Goal: Task Accomplishment & Management: Complete application form

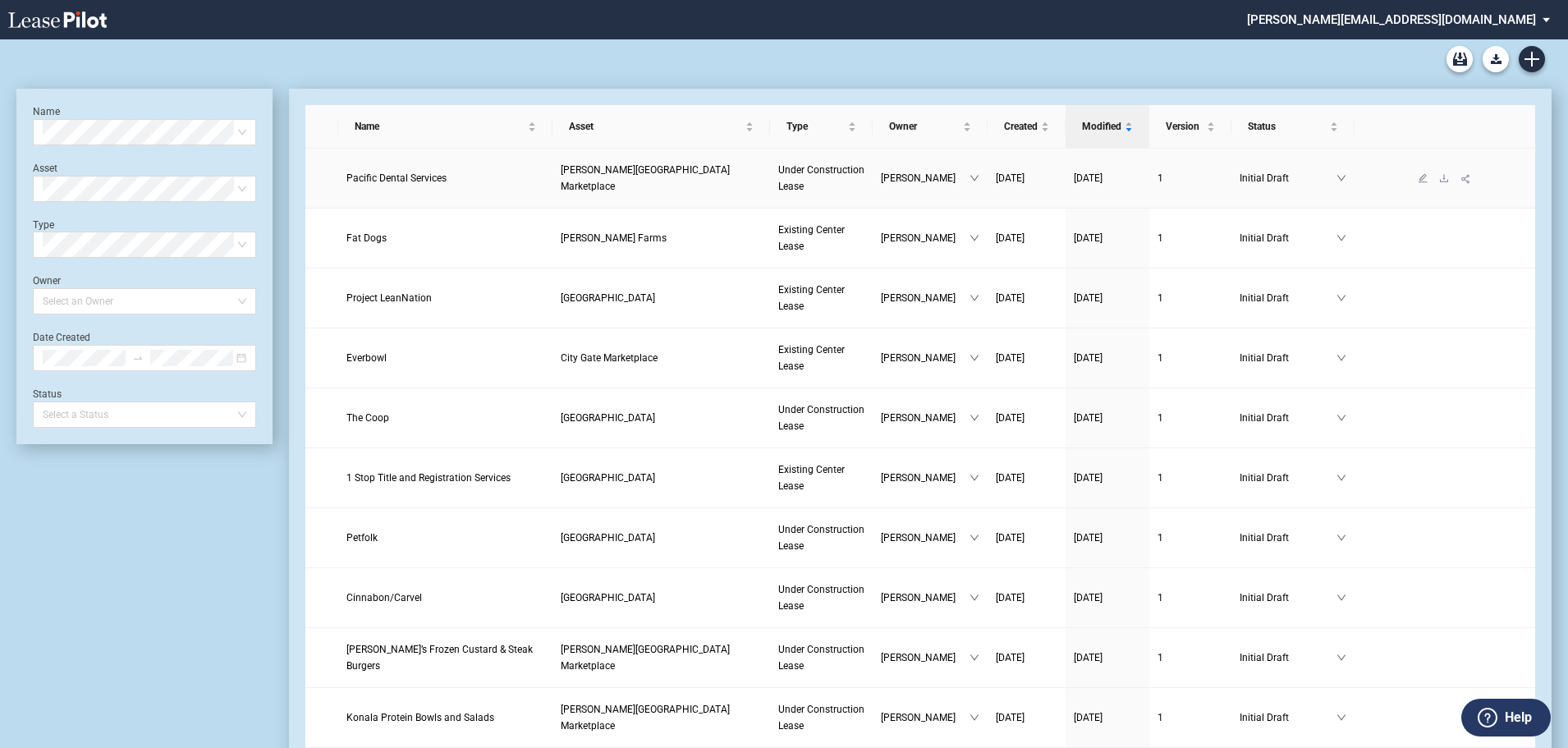
click at [634, 178] on span "[PERSON_NAME][GEOGRAPHIC_DATA] Marketplace" at bounding box center [645, 179] width 169 height 28
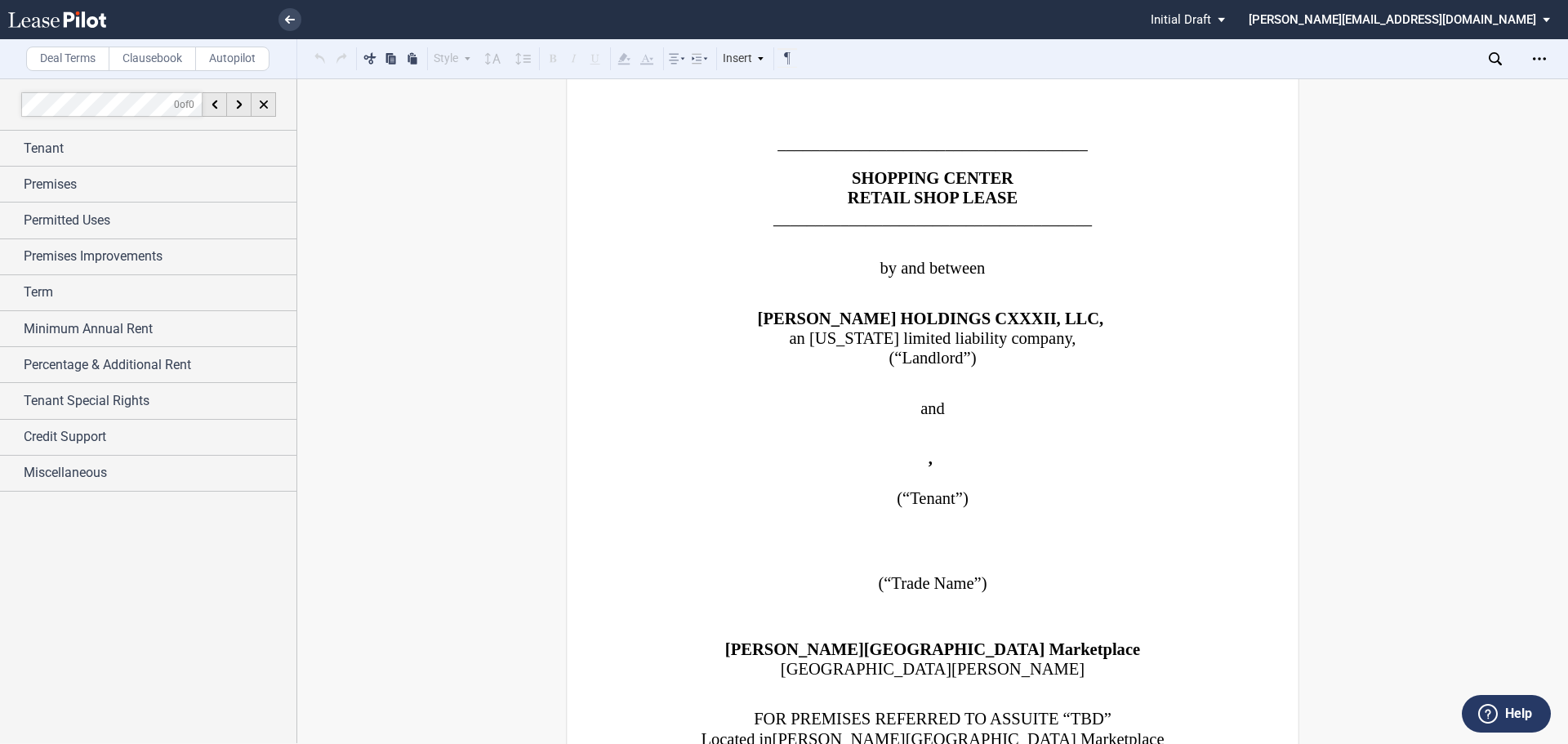
scroll to position [164, 0]
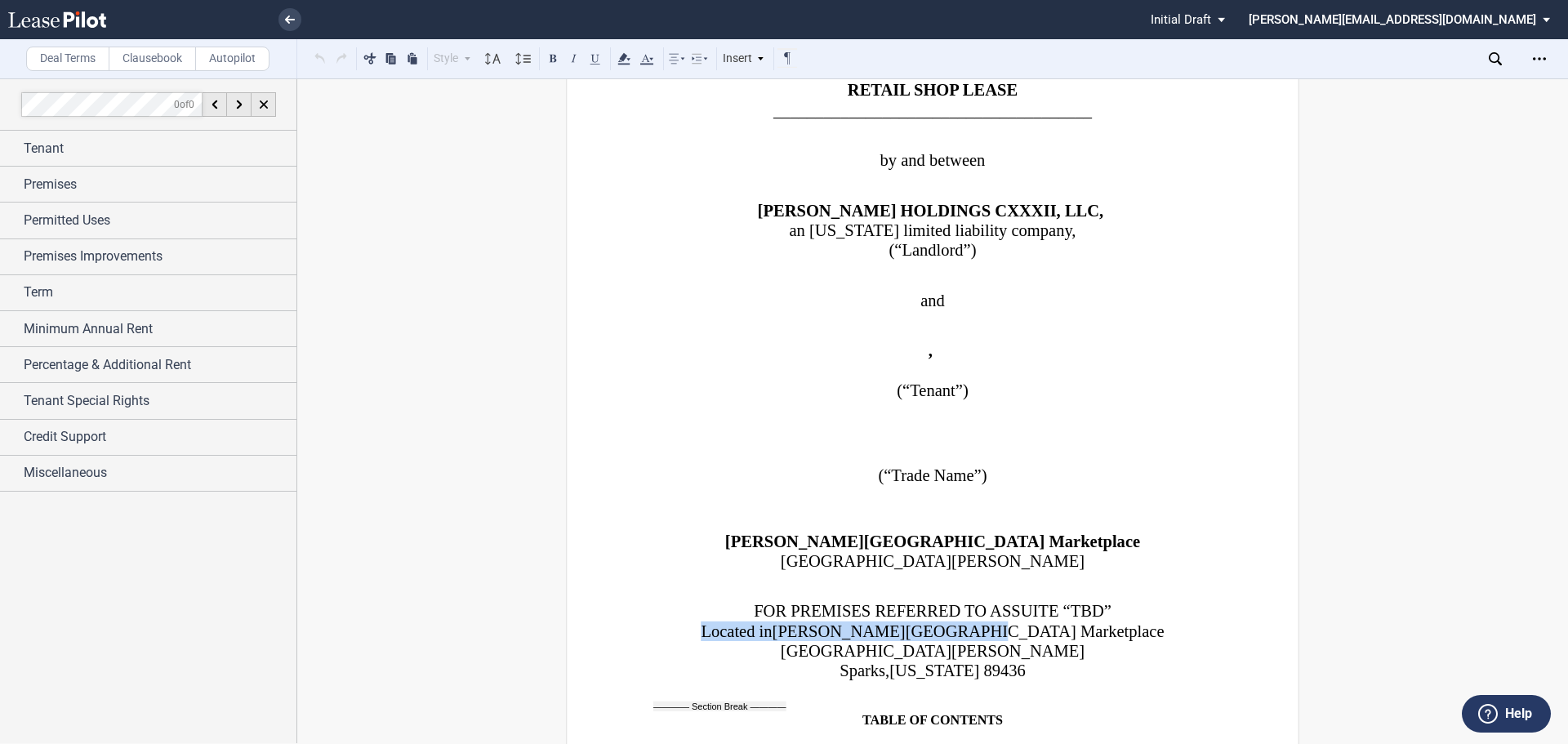
drag, startPoint x: 1074, startPoint y: 625, endPoint x: 674, endPoint y: 654, distance: 401.0
click at [767, 624] on p "Located in [PERSON_NAME][GEOGRAPHIC_DATA]" at bounding box center [932, 631] width 558 height 20
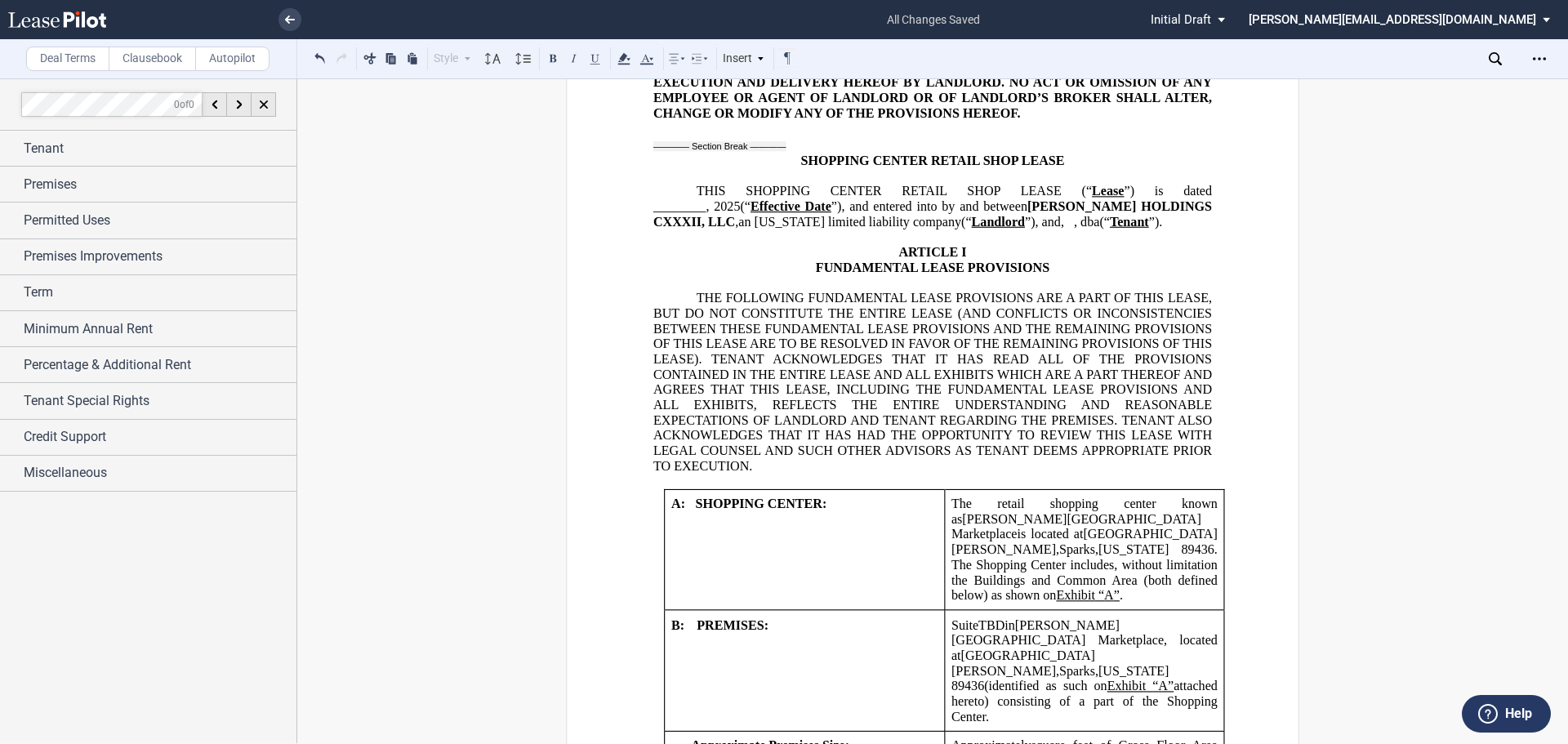
scroll to position [1143, 0]
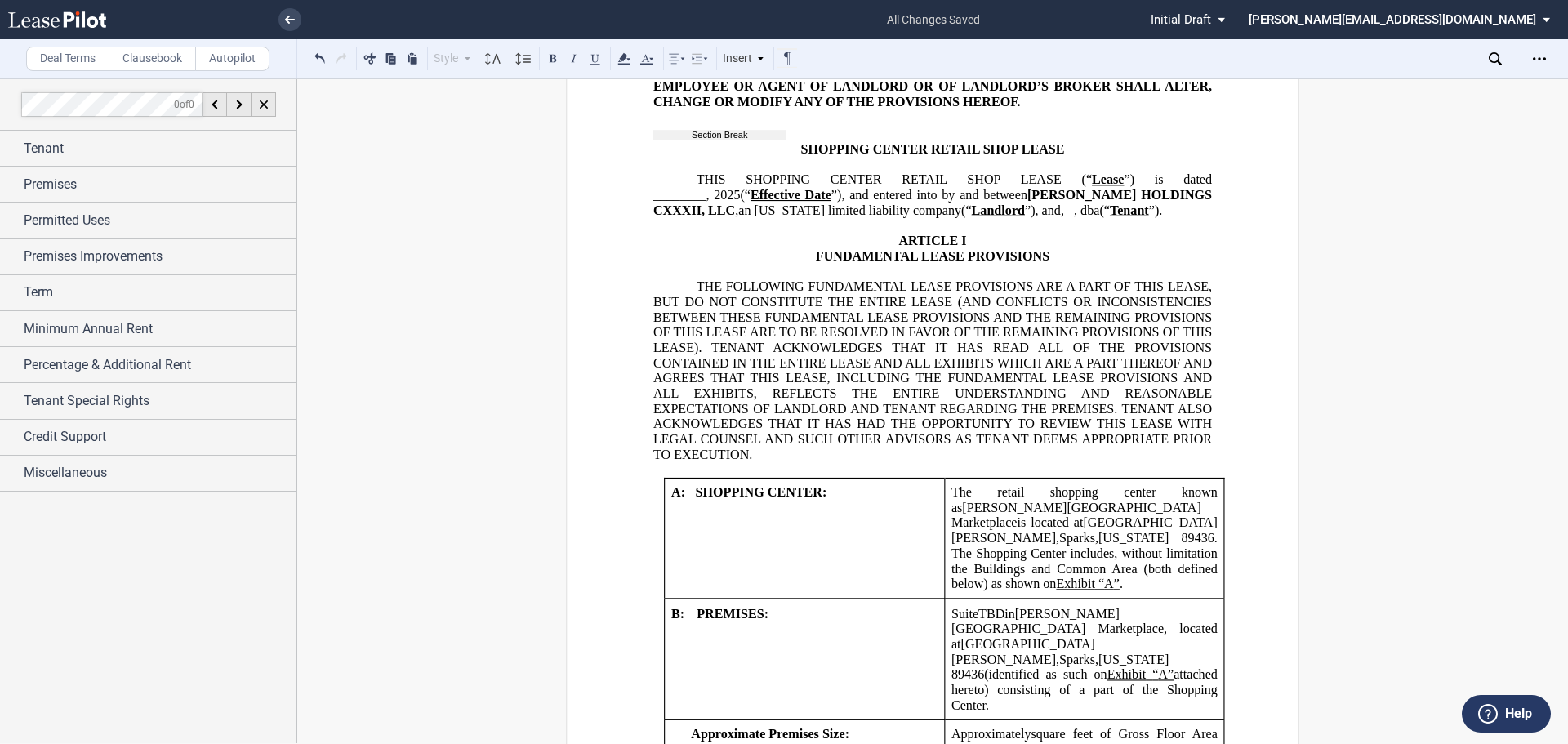
click at [952, 618] on span "Suite" at bounding box center [965, 613] width 27 height 15
click at [998, 618] on span "Phase teo (2) Suite" at bounding box center [1014, 613] width 125 height 15
click at [1041, 616] on span "Phase two (2) Suite" at bounding box center [1014, 613] width 125 height 15
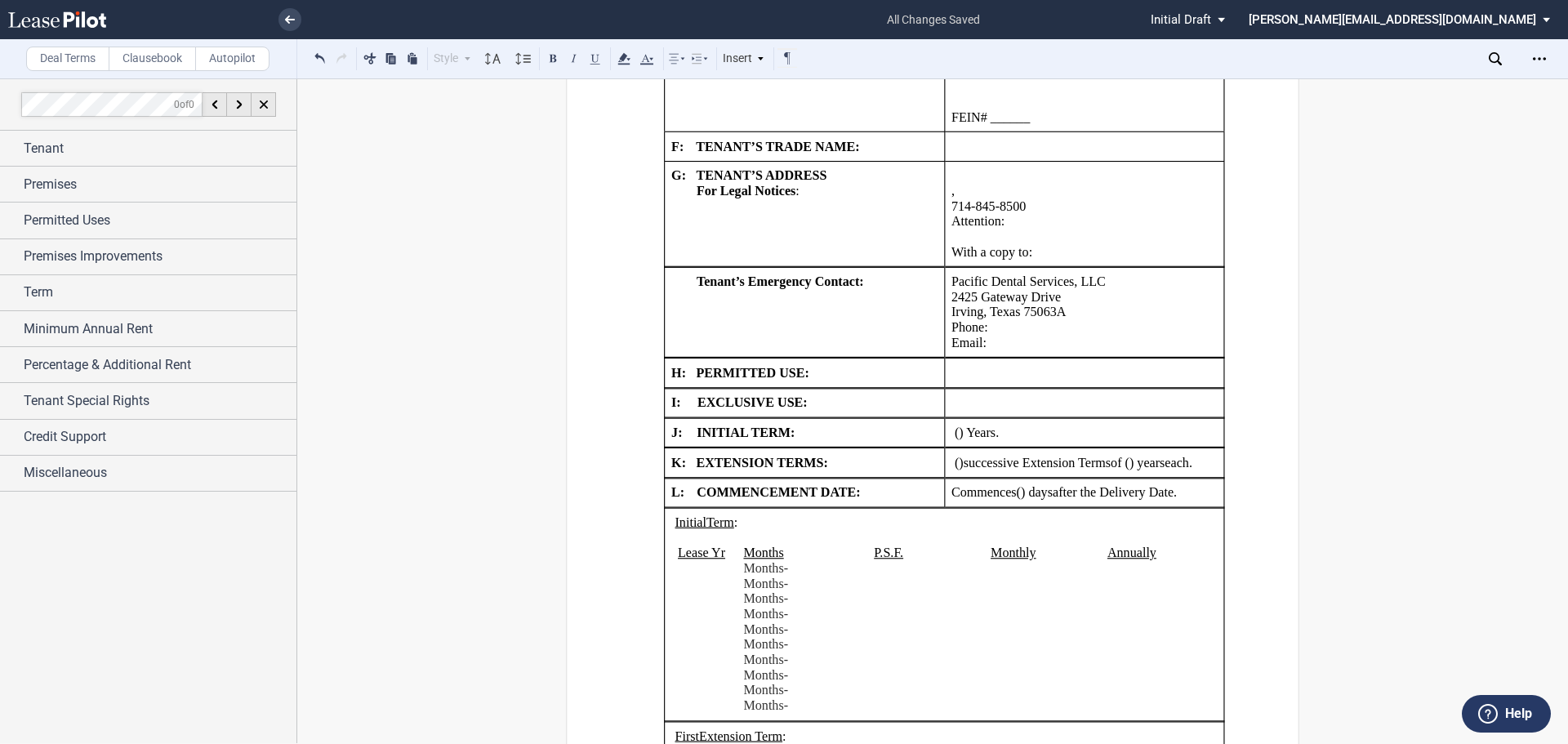
scroll to position [2124, 0]
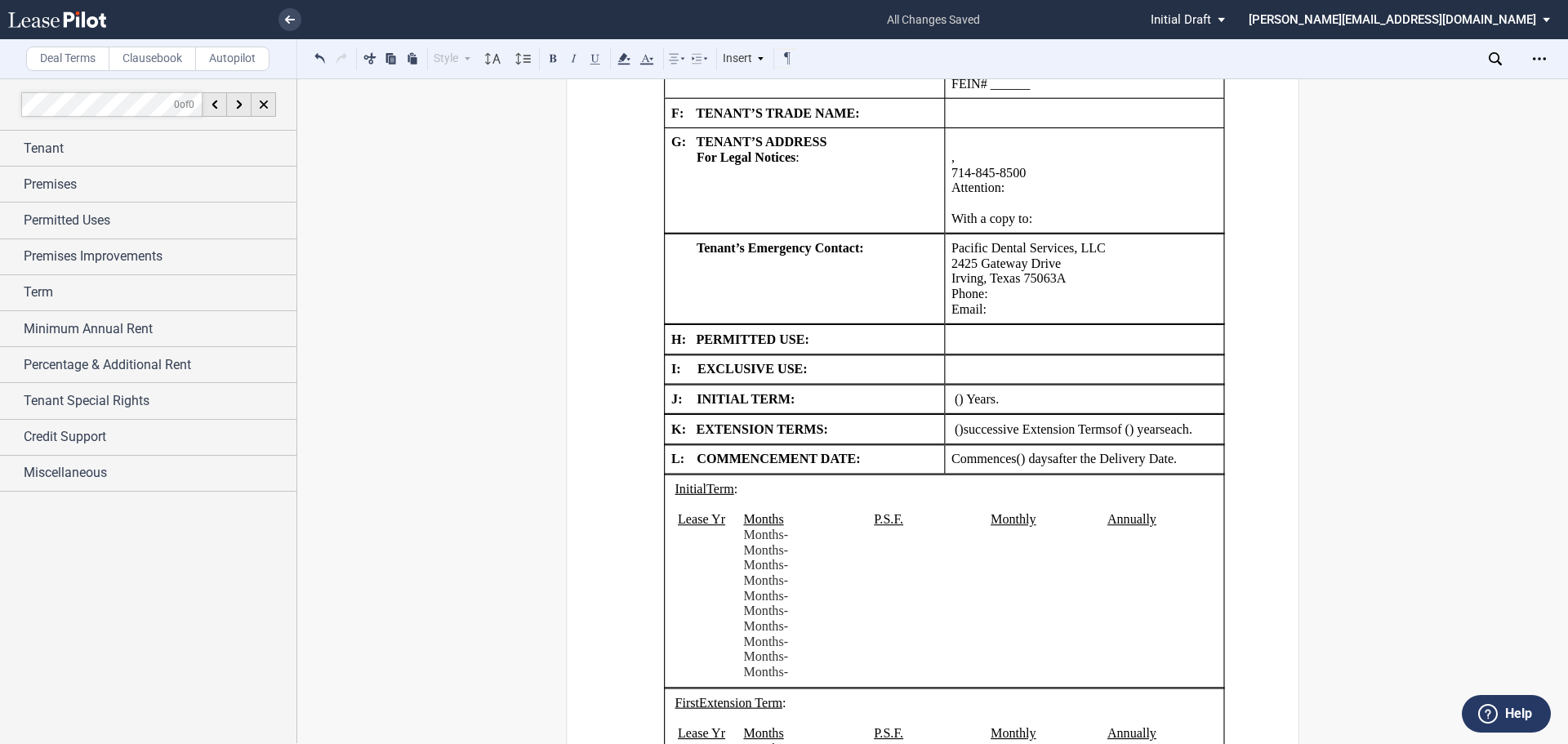
click at [794, 354] on td "!!SET_LEVEL_1!! !!SHOPLEASE_LEVEL2!! H: PERMITTED USE:" at bounding box center [804, 340] width 280 height 29
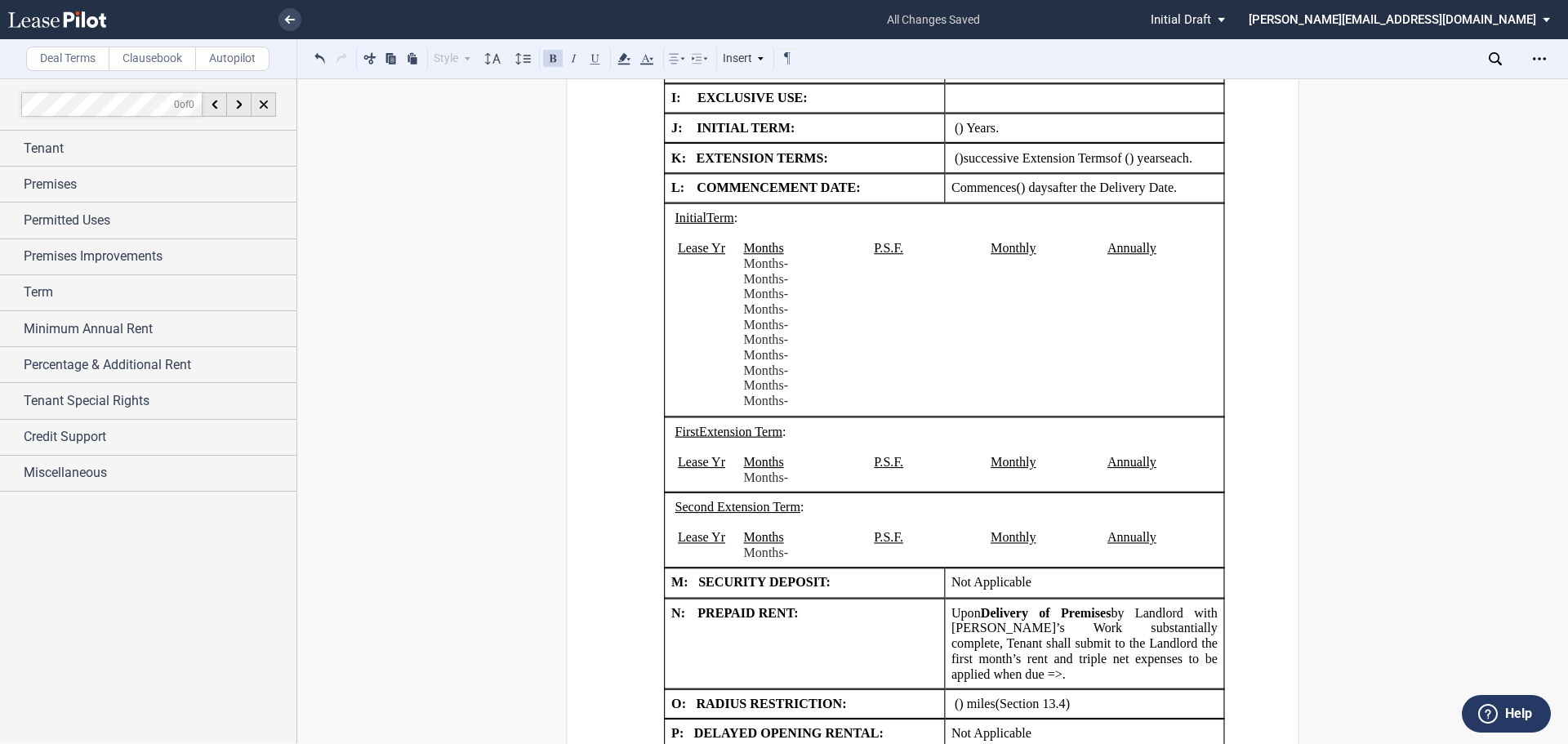
scroll to position [2532, 0]
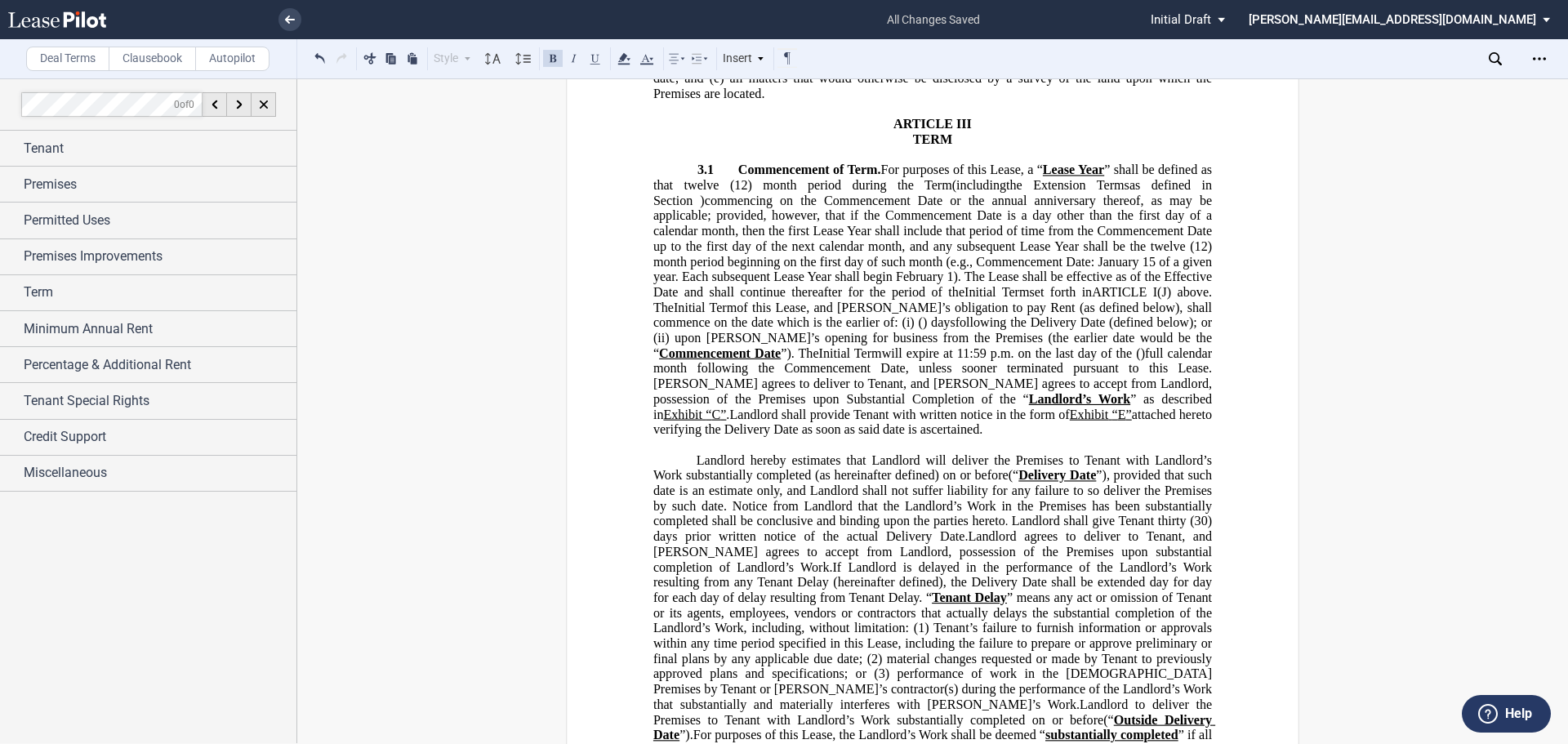
scroll to position [4655, 0]
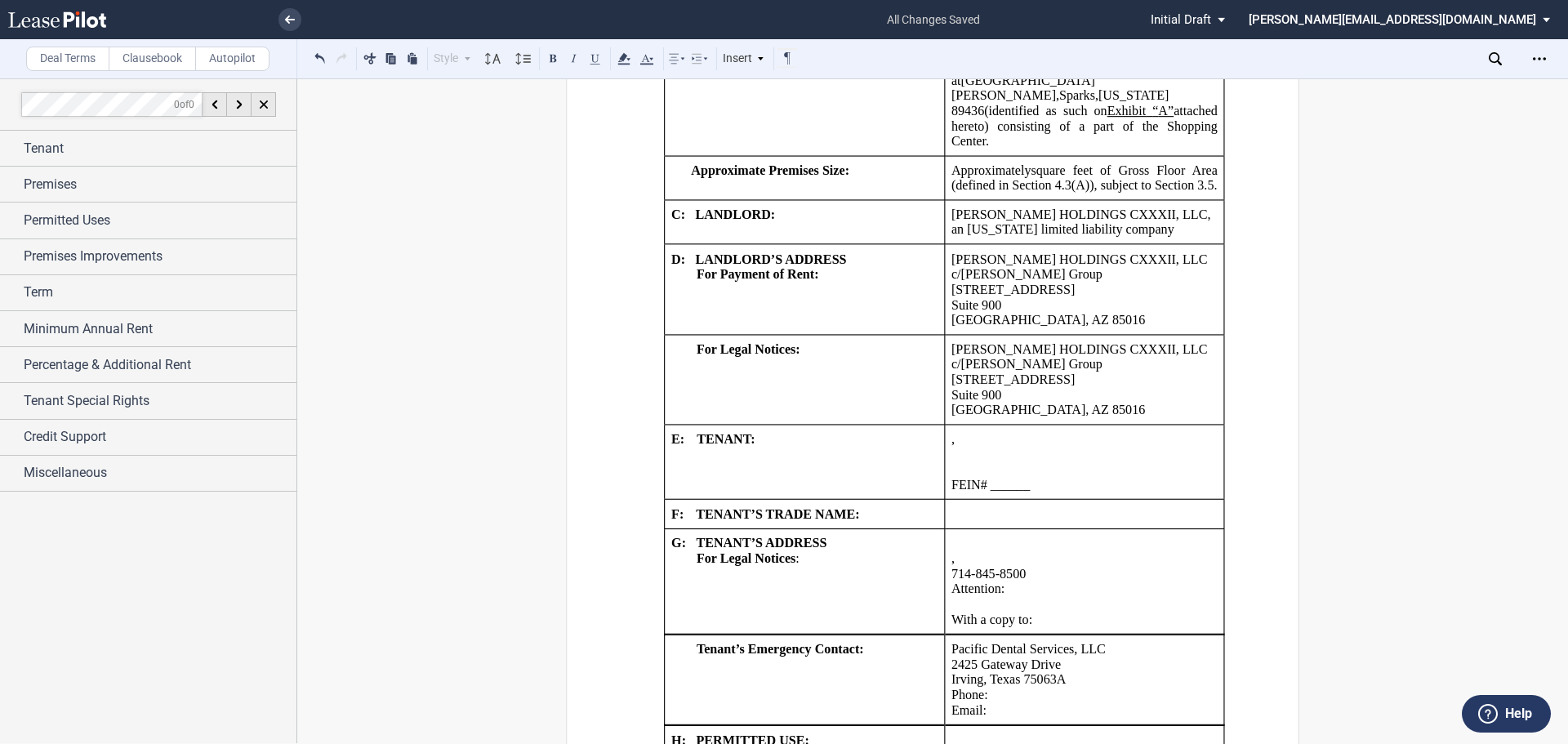
scroll to position [1470, 0]
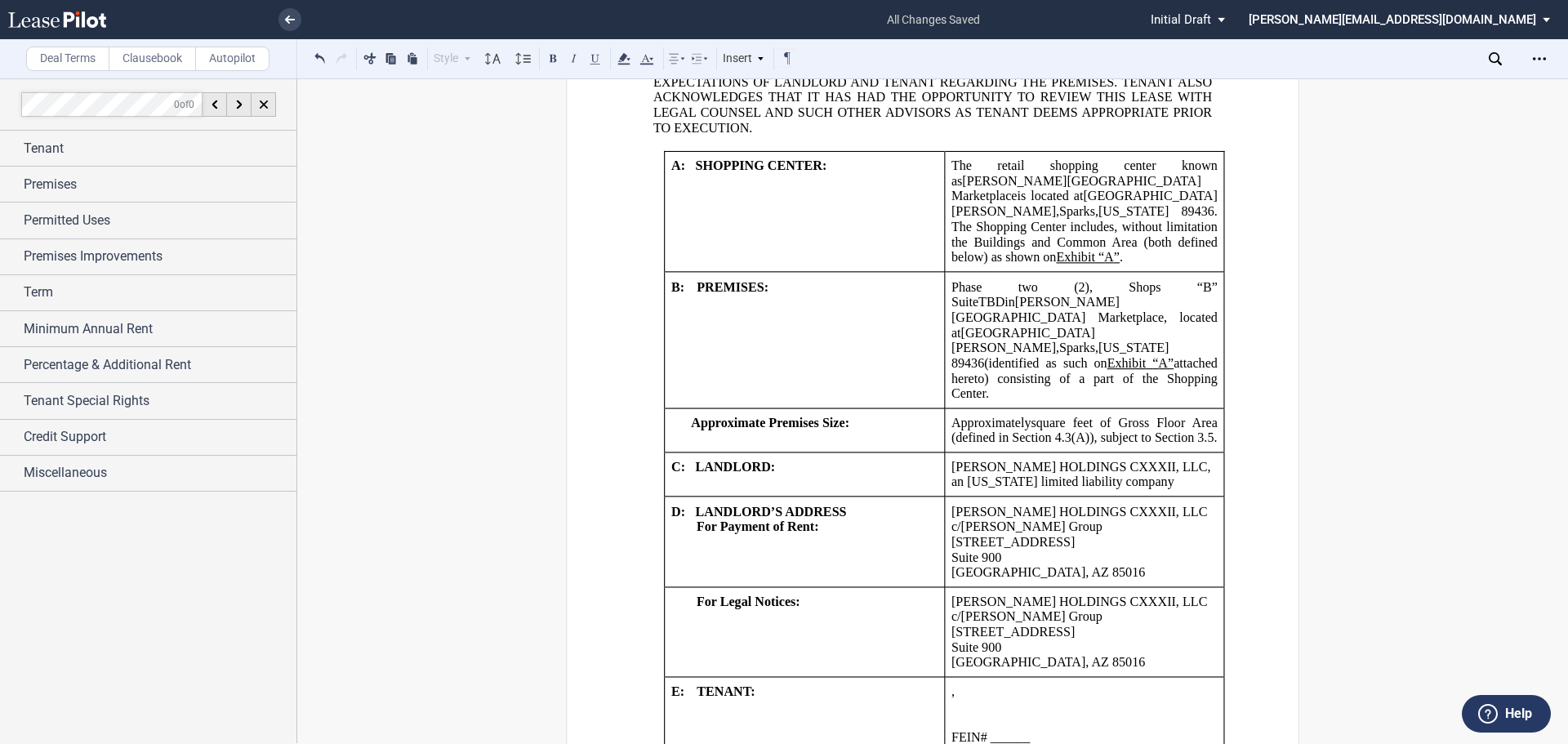
click at [1055, 730] on p "FEIN# ______ SSN# _____" at bounding box center [1084, 738] width 266 height 16
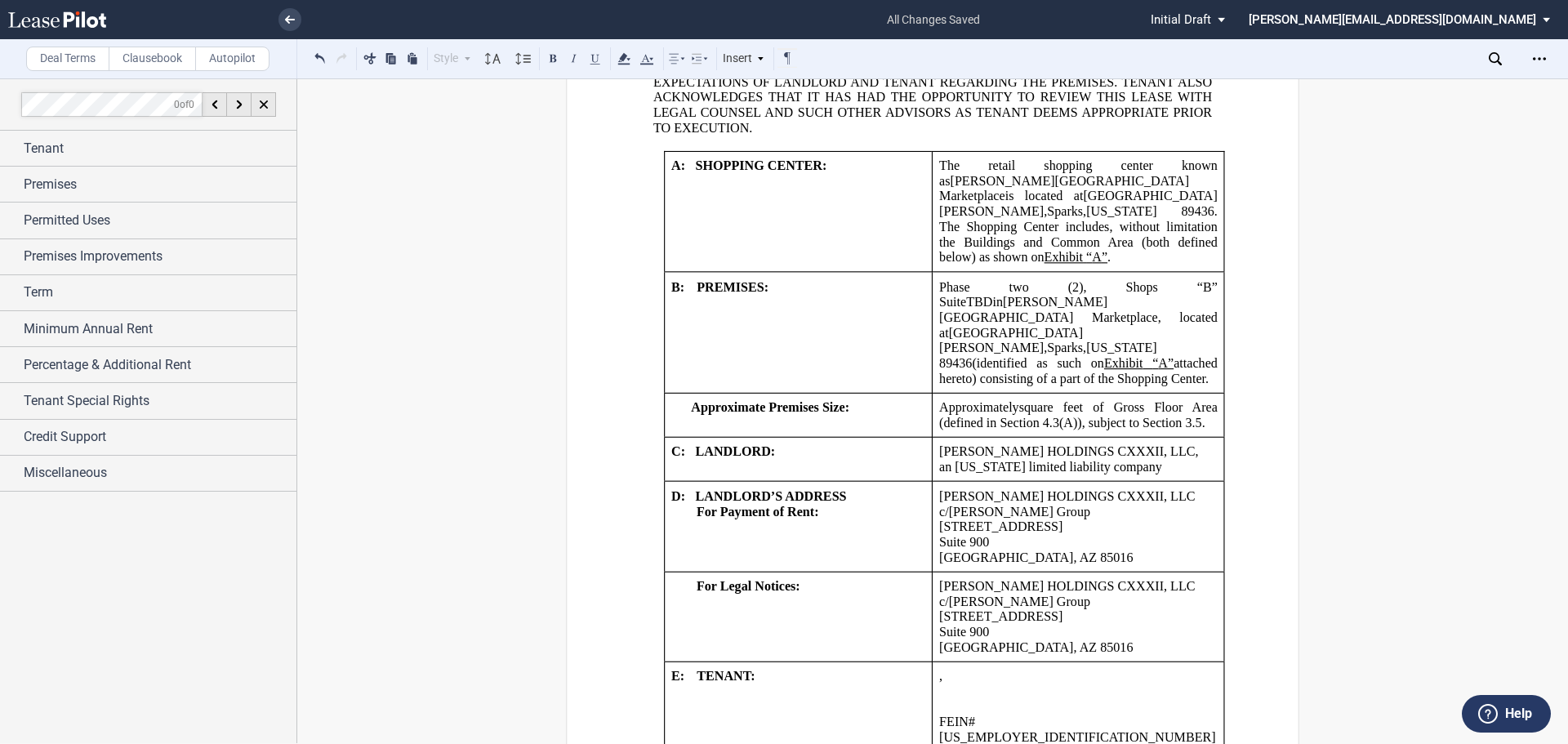
click at [896, 702] on td "!!SET_LEVEL_1!! !!SHOPLEASE_LEVEL2!! E: TENANT:" at bounding box center [798, 707] width 268 height 90
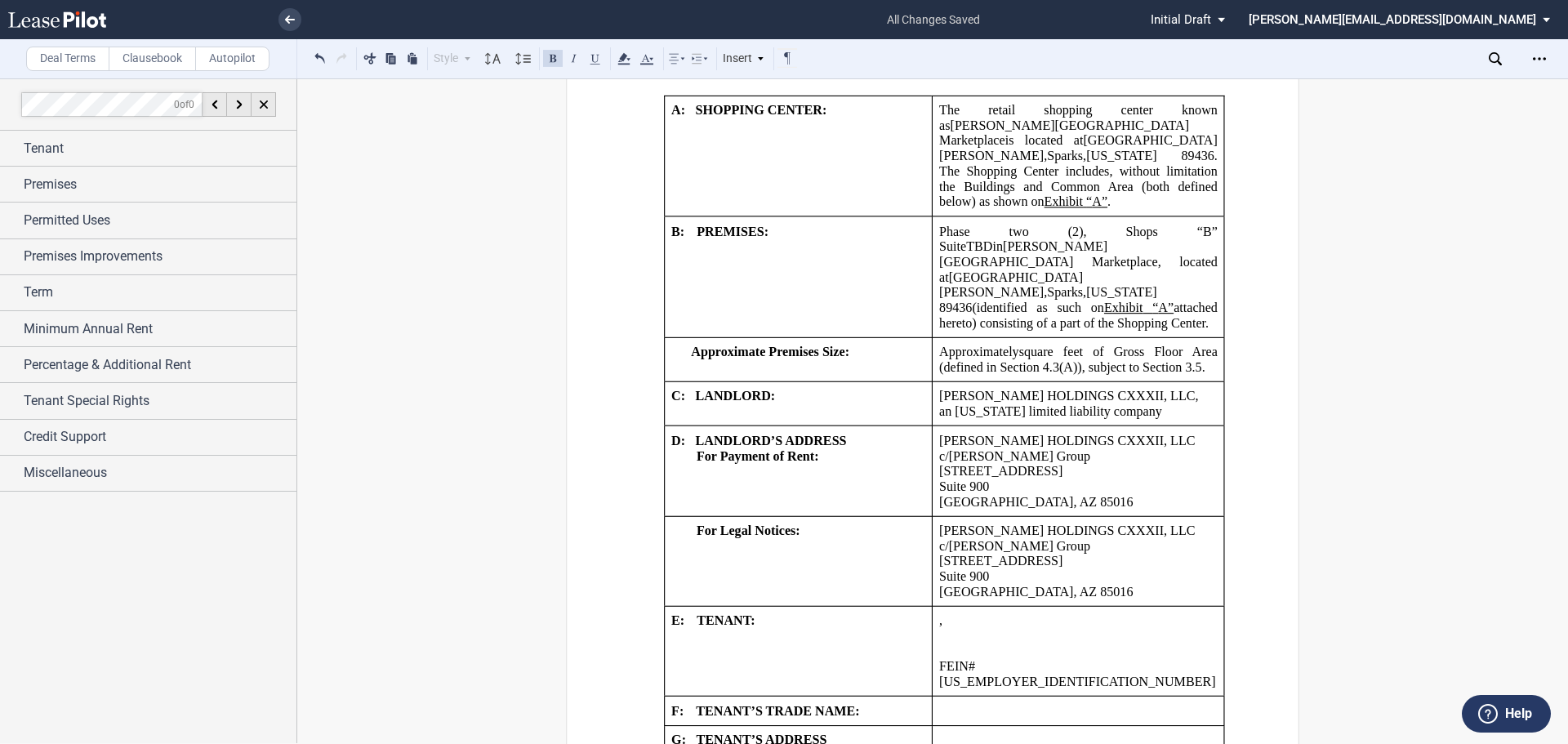
scroll to position [1552, 0]
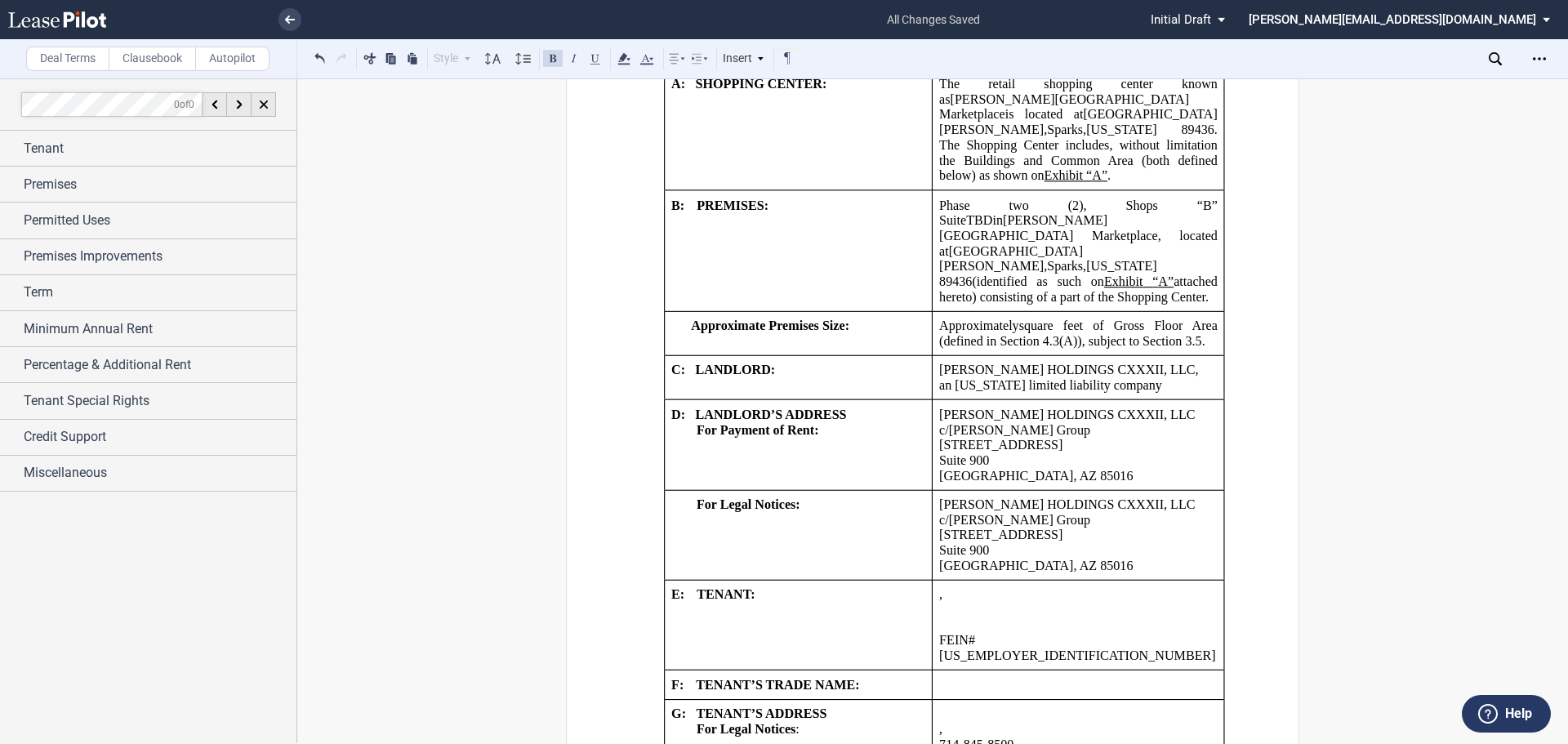
click at [1024, 677] on p "﻿ ﻿" at bounding box center [1078, 685] width 279 height 16
click at [67, 146] on div "Tenant" at bounding box center [159, 148] width 273 height 20
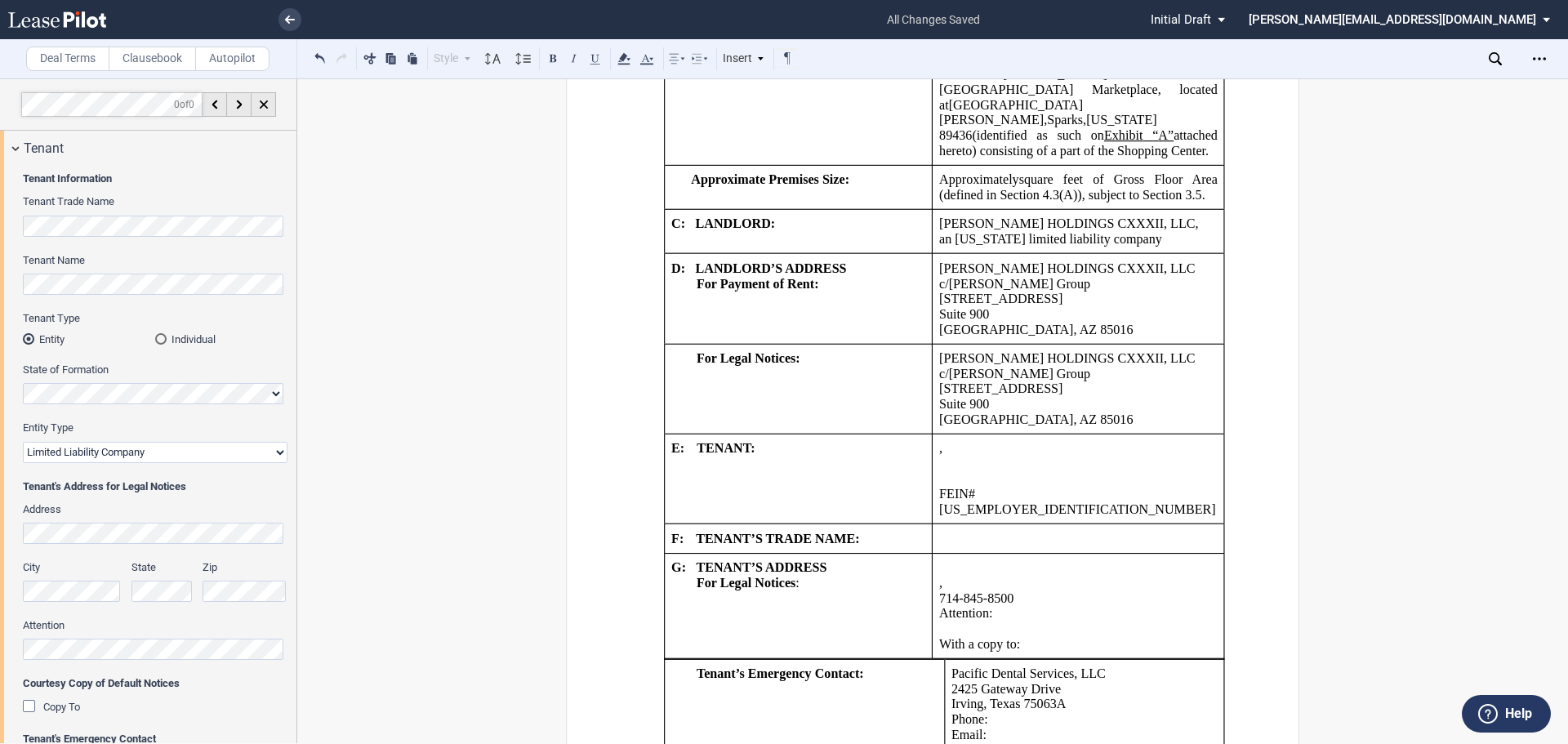
scroll to position [1715, 0]
